Goal: Information Seeking & Learning: Find specific fact

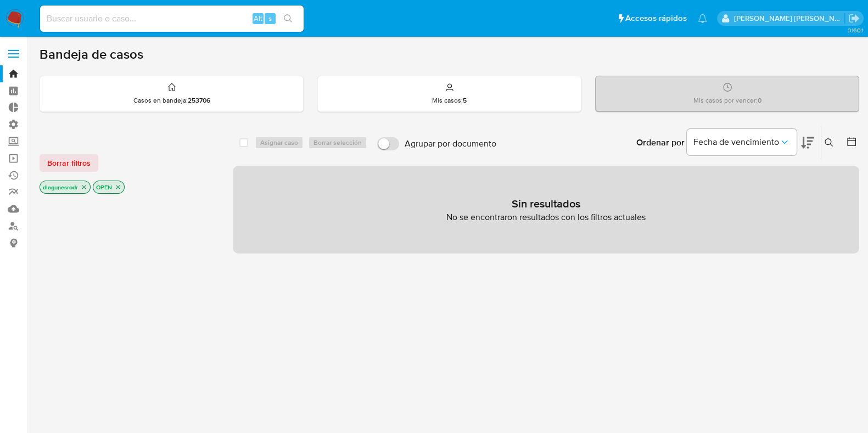
click at [159, 15] on input at bounding box center [172, 19] width 264 height 14
paste input "377720993"
type input "377720993"
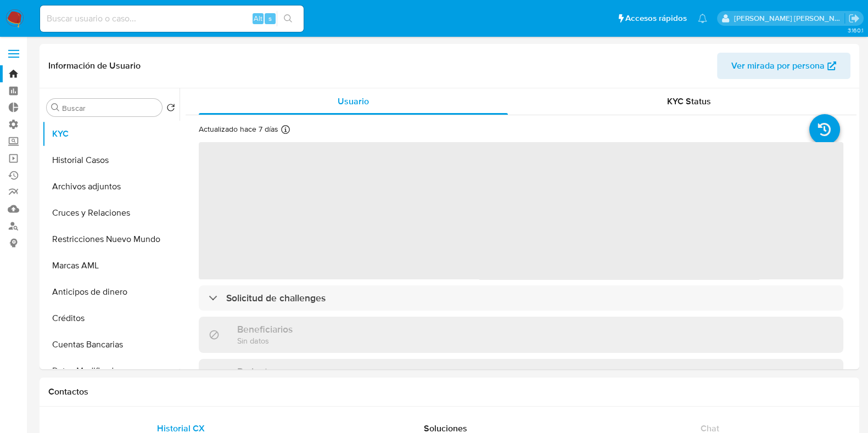
select select "10"
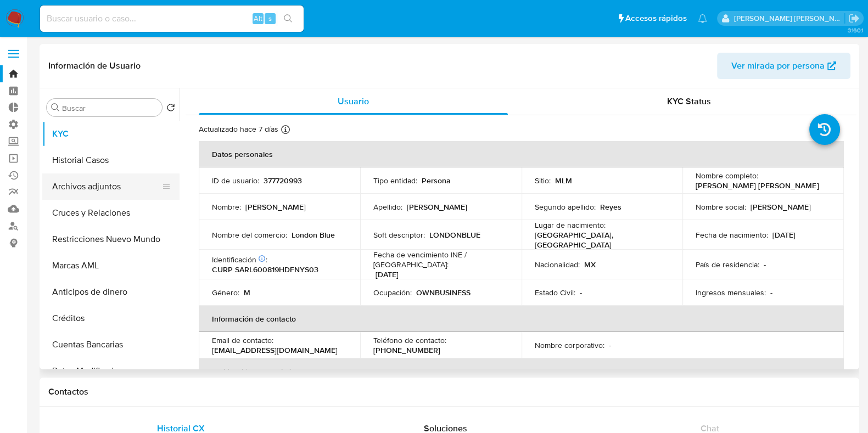
click at [73, 185] on button "Archivos adjuntos" at bounding box center [106, 187] width 129 height 26
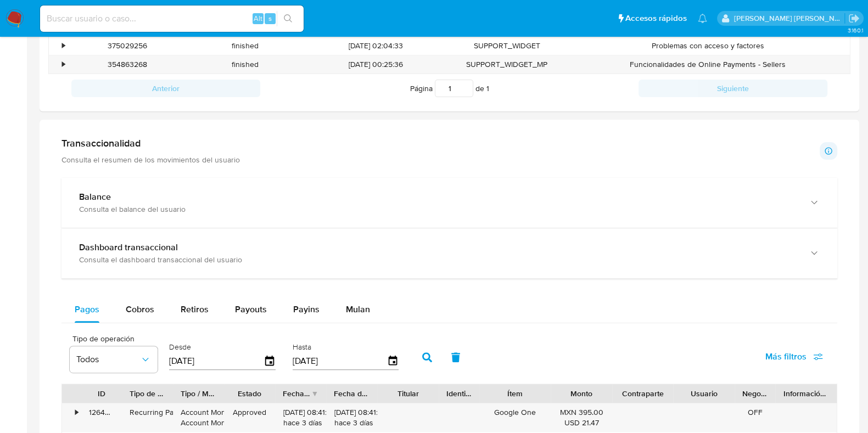
scroll to position [427, 0]
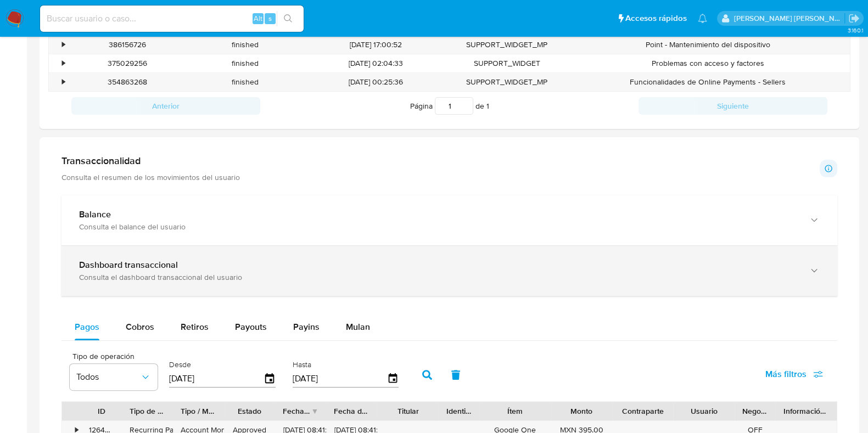
click at [210, 278] on div "Consulta el dashboard transaccional del usuario" at bounding box center [438, 277] width 719 height 10
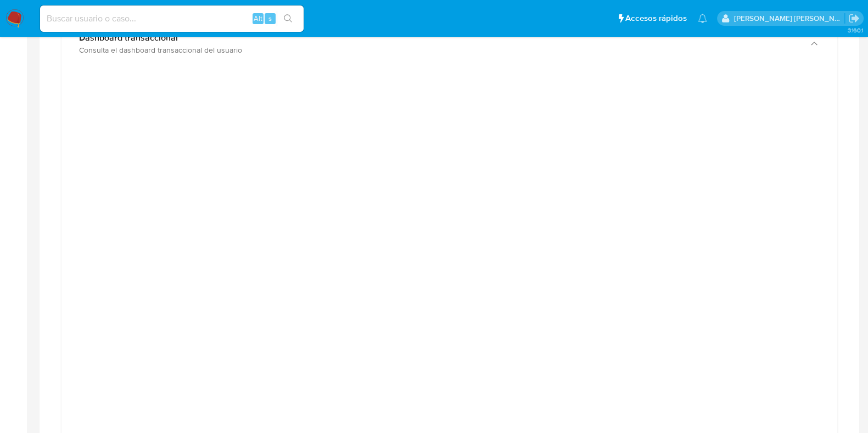
scroll to position [633, 0]
